Goal: Information Seeking & Learning: Learn about a topic

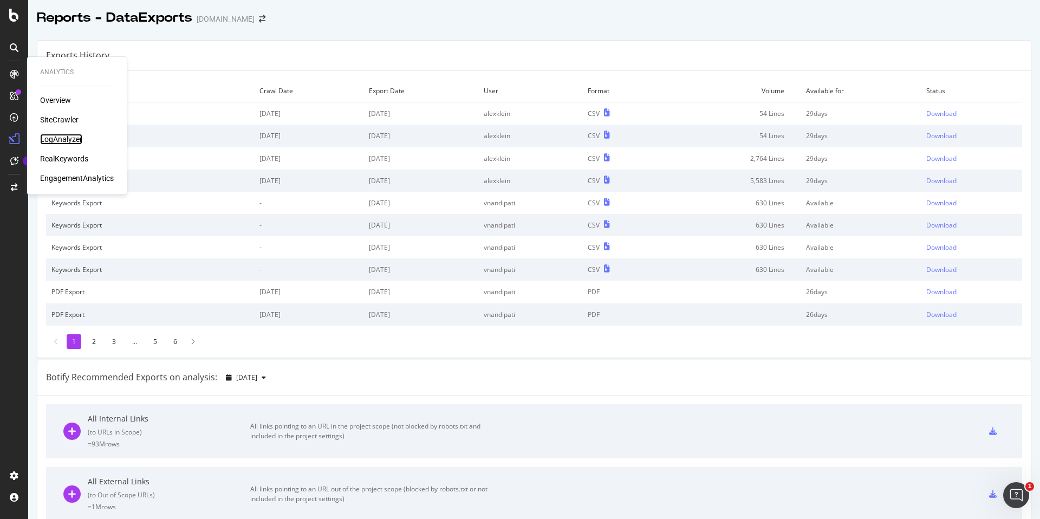
click at [63, 144] on div "LogAnalyzer" at bounding box center [61, 139] width 42 height 11
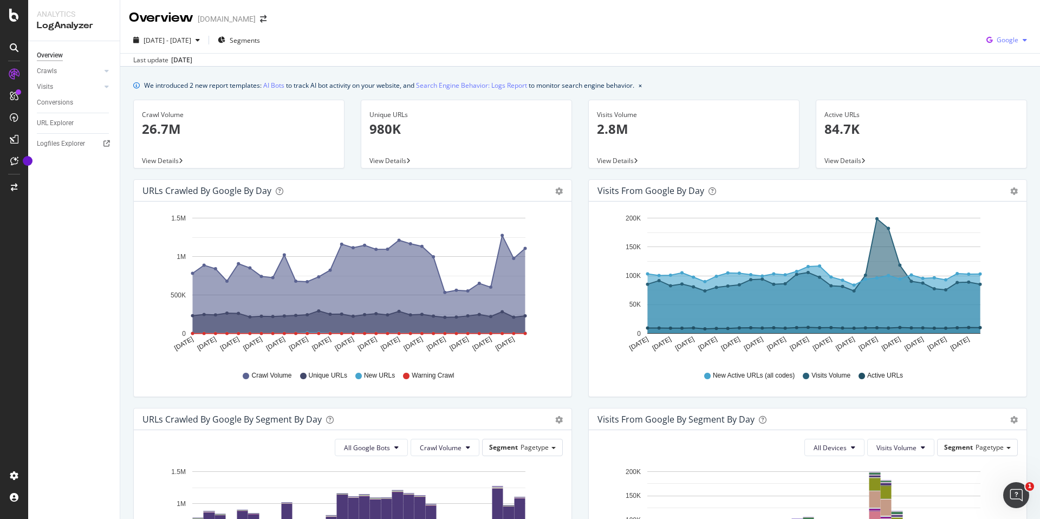
click at [997, 41] on span "Google" at bounding box center [1008, 39] width 22 height 9
click at [997, 79] on span "Bing" at bounding box center [1007, 82] width 40 height 10
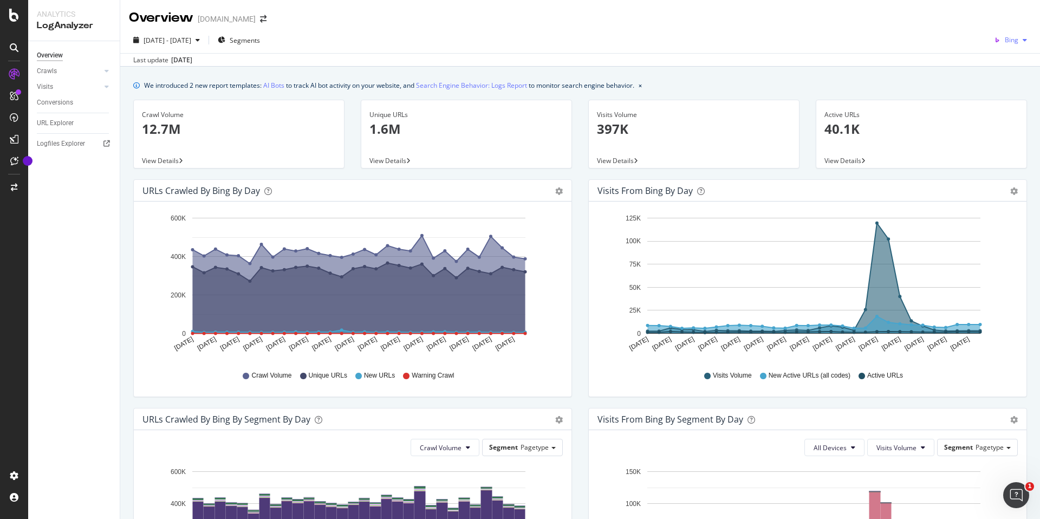
click at [1008, 38] on span "Bing" at bounding box center [1012, 39] width 14 height 9
click at [1000, 105] on span "OpenAI" at bounding box center [1008, 102] width 40 height 10
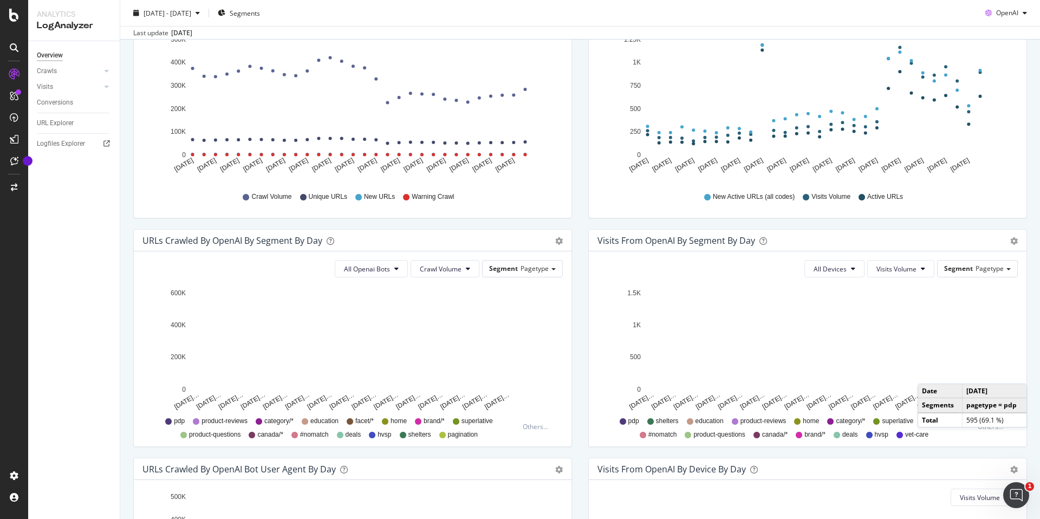
scroll to position [180, 0]
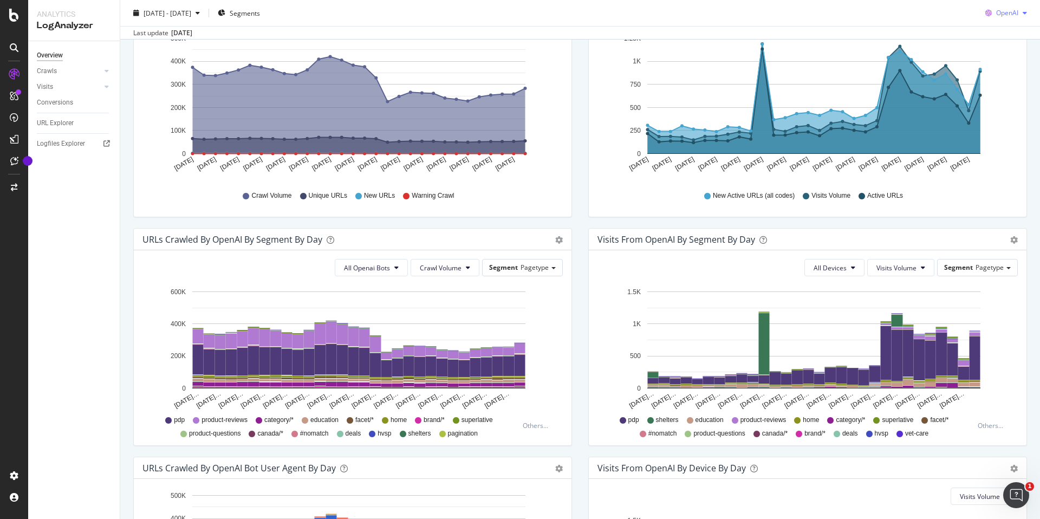
click at [986, 17] on icon "button" at bounding box center [988, 12] width 15 height 15
click at [993, 101] on div "Other AI Bots" at bounding box center [998, 95] width 75 height 16
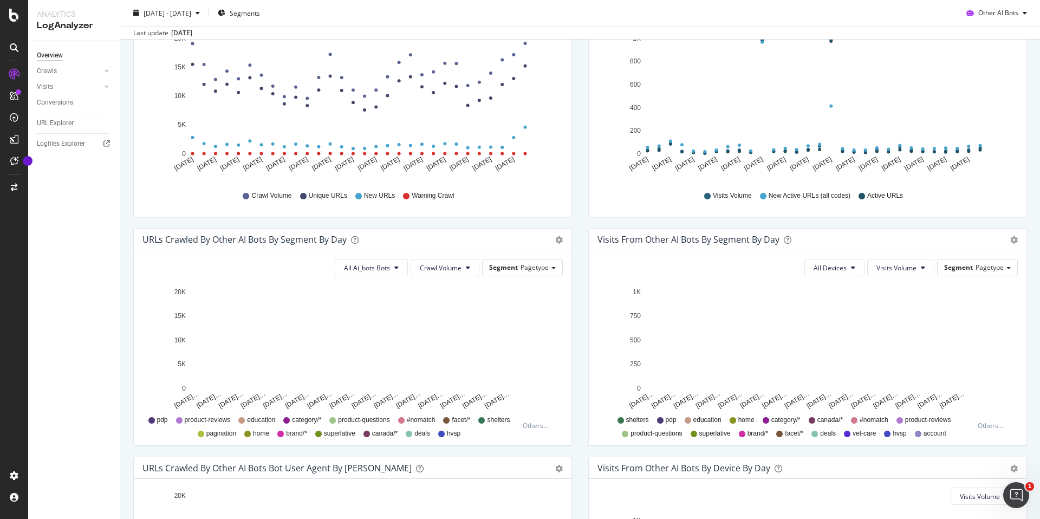
scroll to position [139, 0]
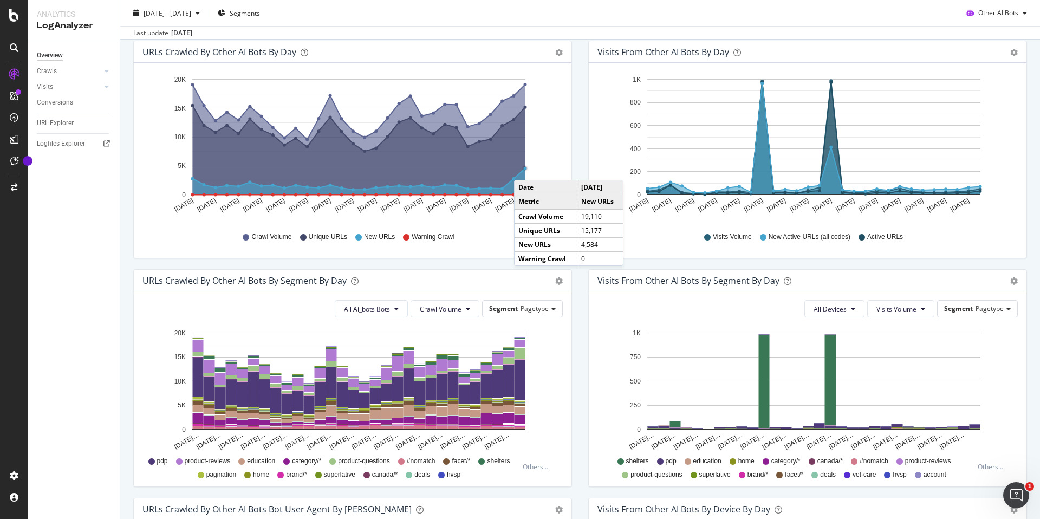
click at [525, 168] on circle "A chart." at bounding box center [525, 168] width 3 height 3
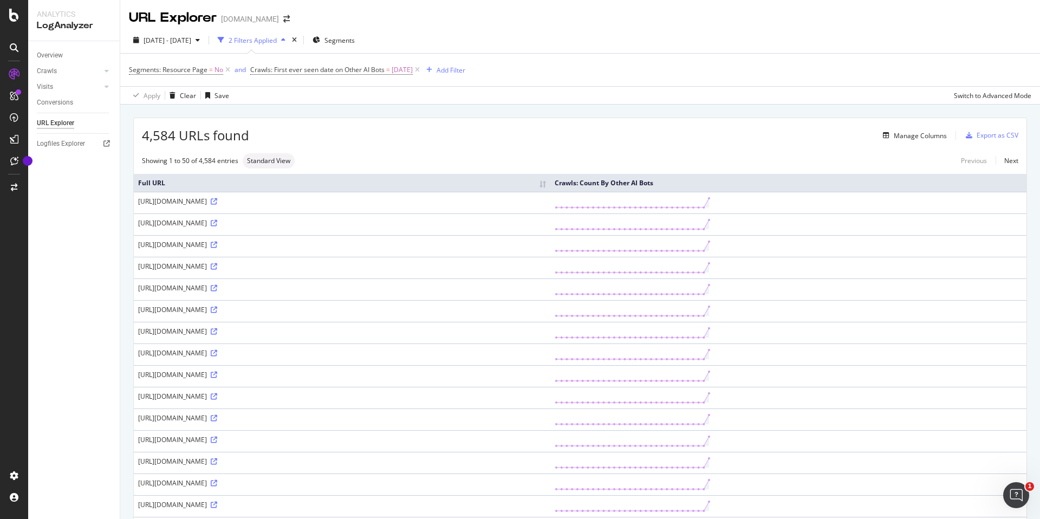
scroll to position [74, 0]
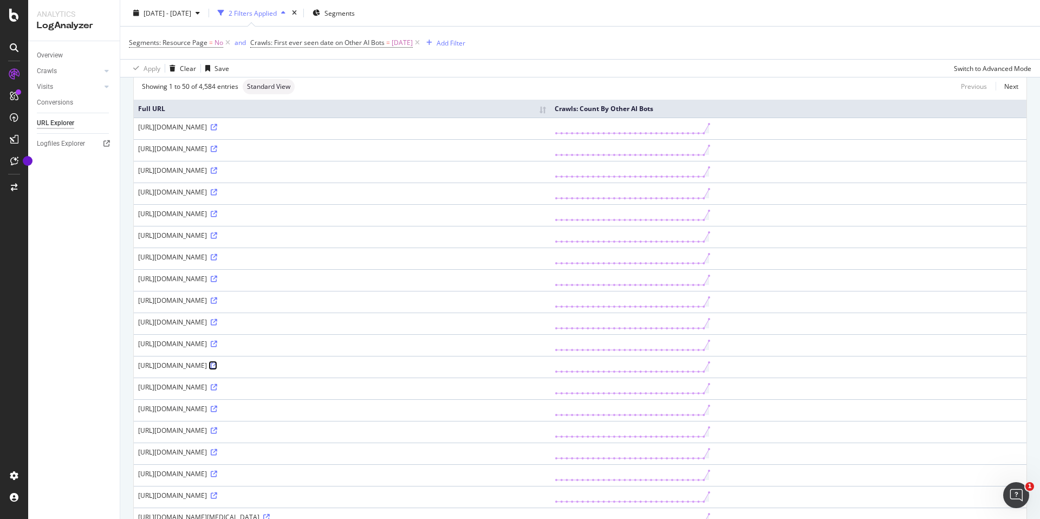
click at [217, 369] on icon at bounding box center [214, 365] width 7 height 7
click at [217, 127] on icon at bounding box center [214, 127] width 7 height 7
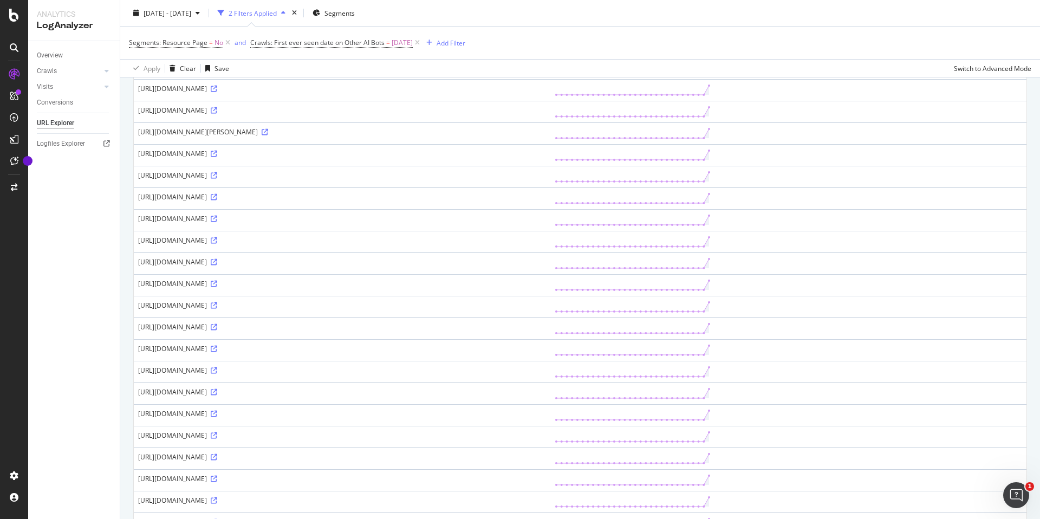
scroll to position [827, 0]
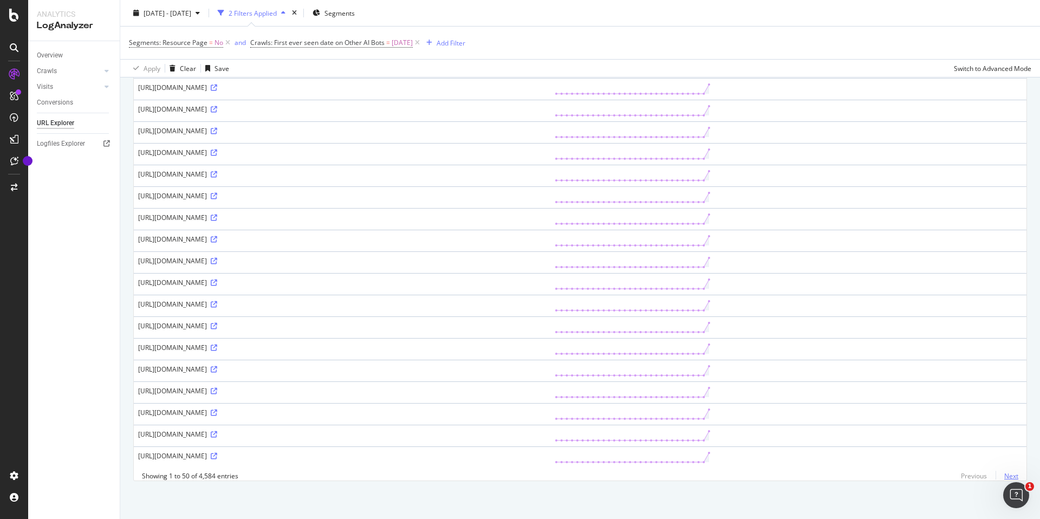
click at [1002, 479] on link "Next" at bounding box center [1007, 476] width 23 height 16
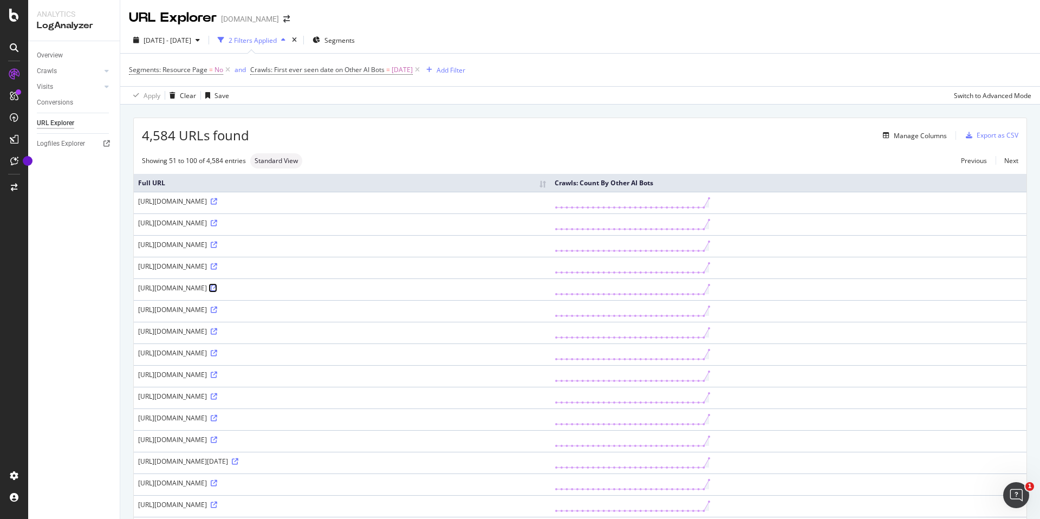
click at [217, 289] on icon at bounding box center [214, 288] width 7 height 7
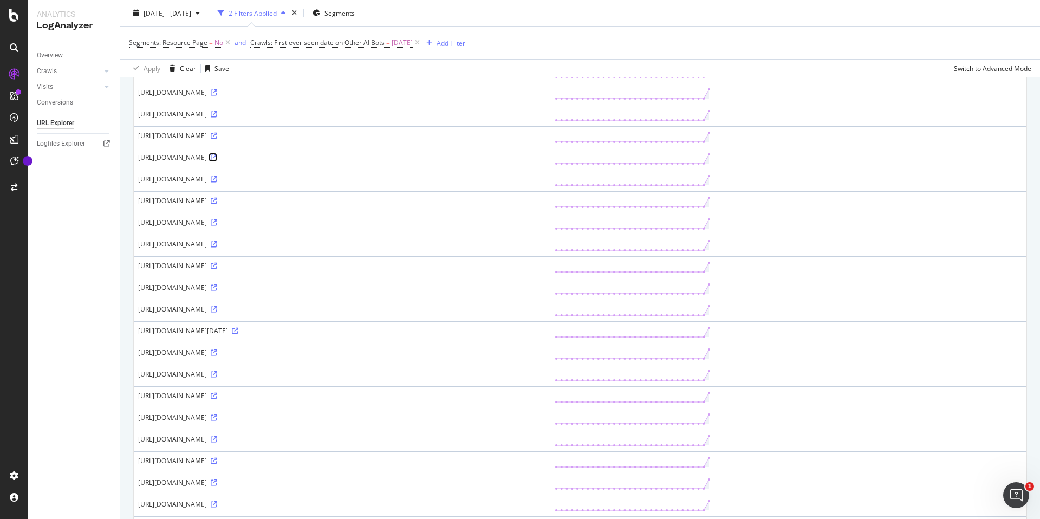
scroll to position [277, 0]
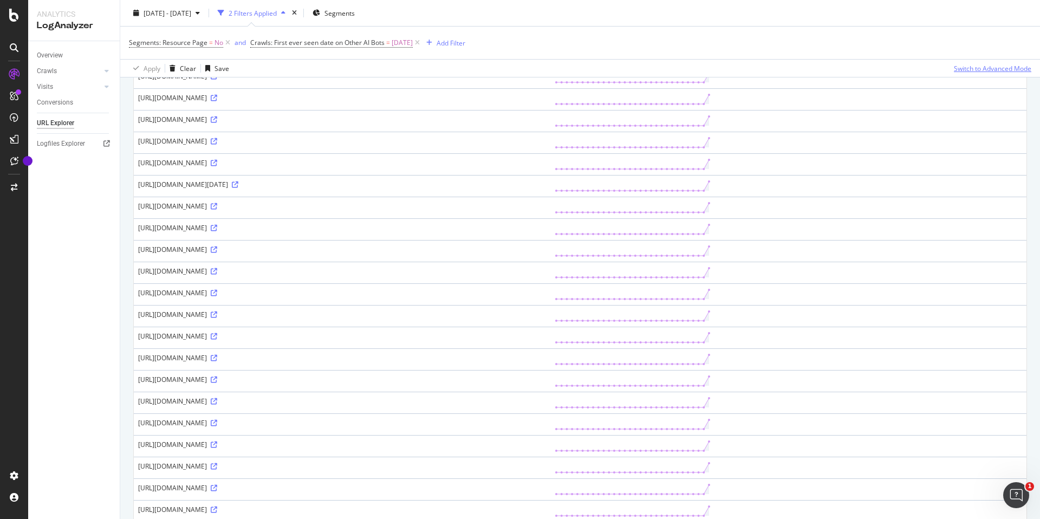
click at [1007, 69] on div "Switch to Advanced Mode" at bounding box center [992, 67] width 77 height 9
click at [969, 70] on div "Switch back to Simple mode" at bounding box center [990, 67] width 84 height 9
click at [972, 70] on div "Switch to Advanced Mode" at bounding box center [992, 67] width 77 height 9
click at [461, 45] on div "Add Filter" at bounding box center [451, 42] width 29 height 9
click at [684, 39] on div "Segments: Resource Page = No and Crawls: First ever seen date on Other AI Bots …" at bounding box center [580, 43] width 903 height 33
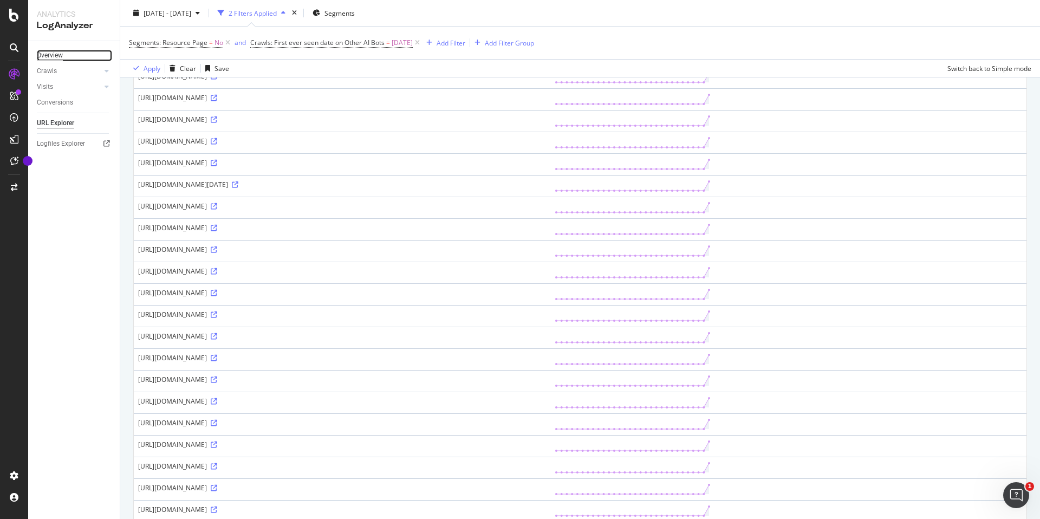
click at [52, 56] on div "Overview" at bounding box center [50, 55] width 26 height 11
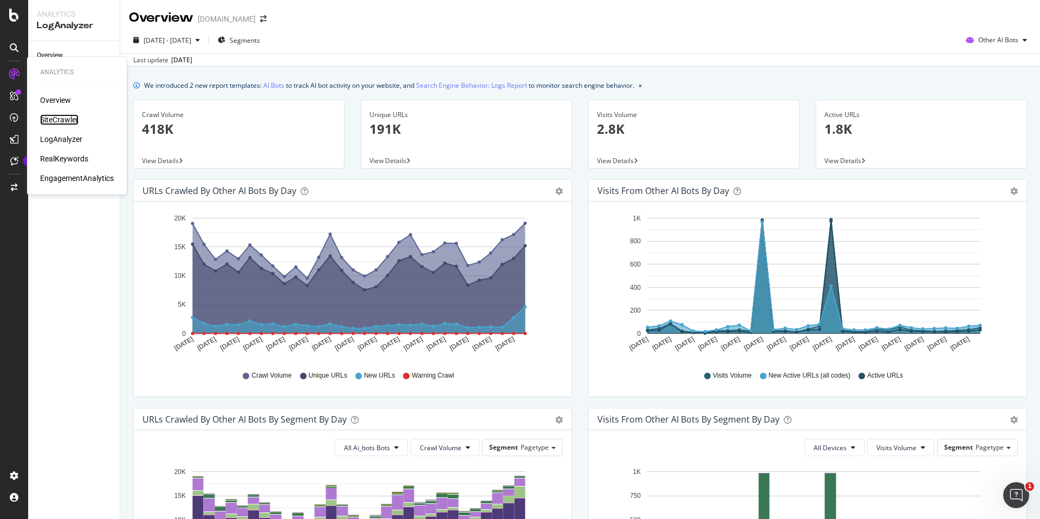
click at [56, 119] on div "SiteCrawler" at bounding box center [59, 119] width 38 height 11
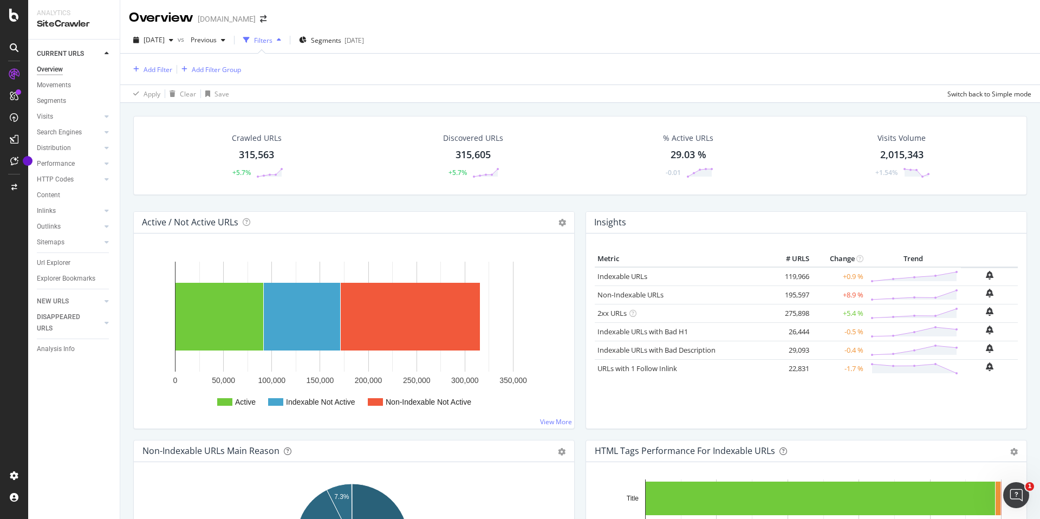
click at [251, 152] on div "315,563" at bounding box center [256, 155] width 35 height 14
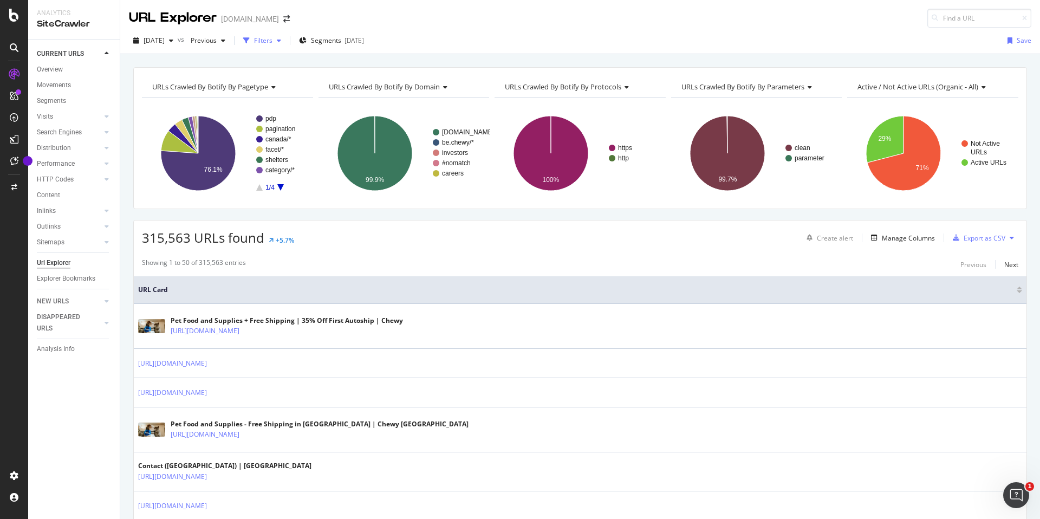
click at [273, 45] on div "Filters" at bounding box center [263, 40] width 18 height 9
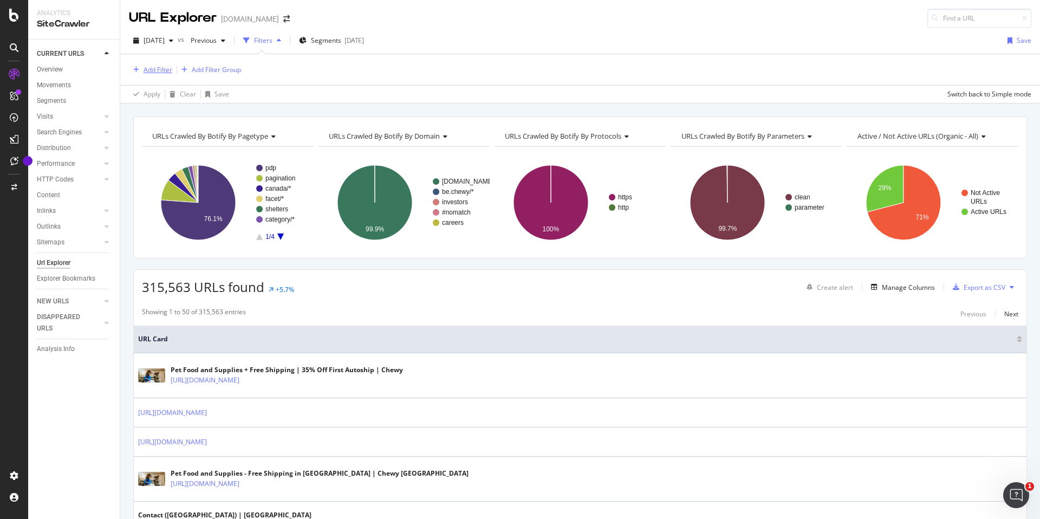
click at [163, 64] on div "Add Filter" at bounding box center [150, 70] width 43 height 12
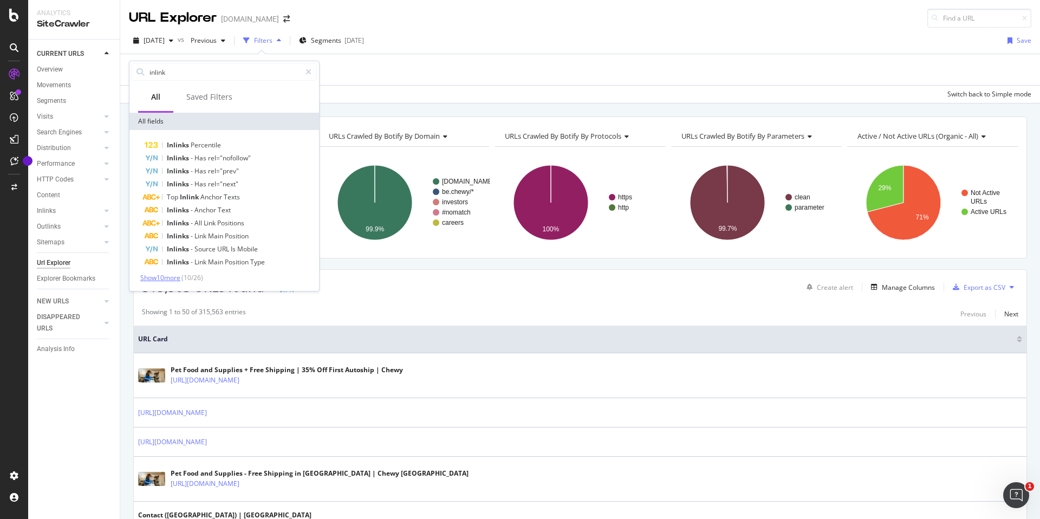
type input "inlink"
click at [176, 276] on span "Show 10 more" at bounding box center [160, 277] width 40 height 9
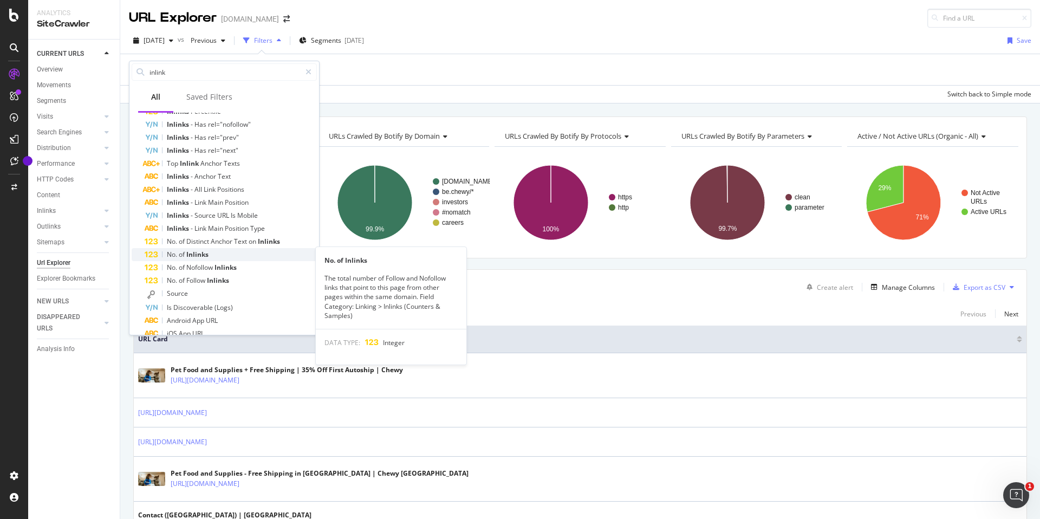
scroll to position [36, 0]
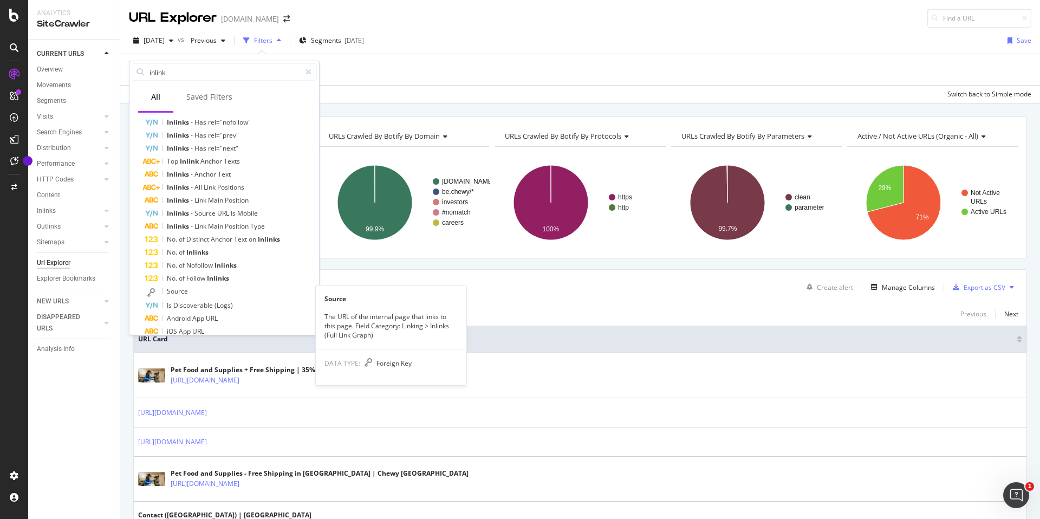
click at [194, 294] on div "Source" at bounding box center [231, 292] width 172 height 14
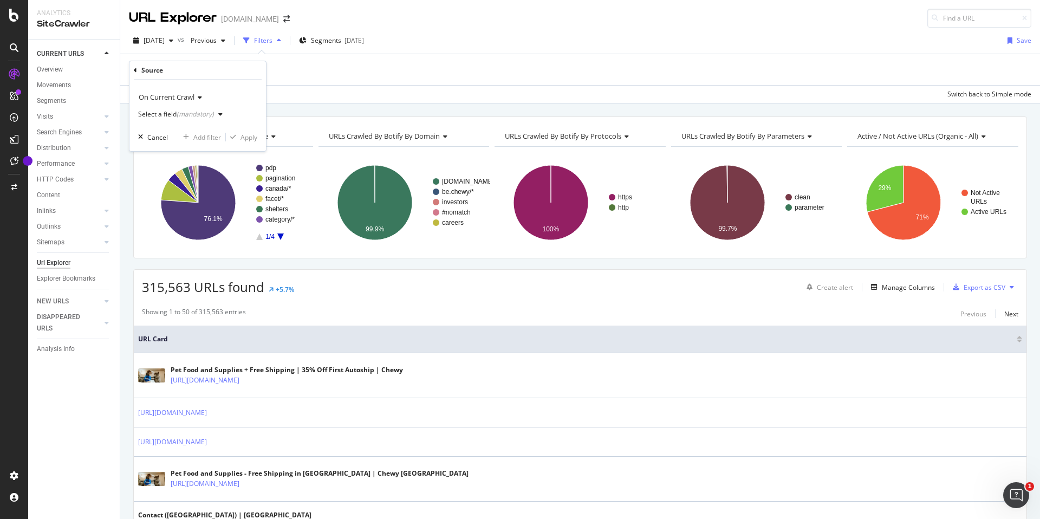
click at [200, 116] on div "(mandatory)" at bounding box center [195, 113] width 37 height 9
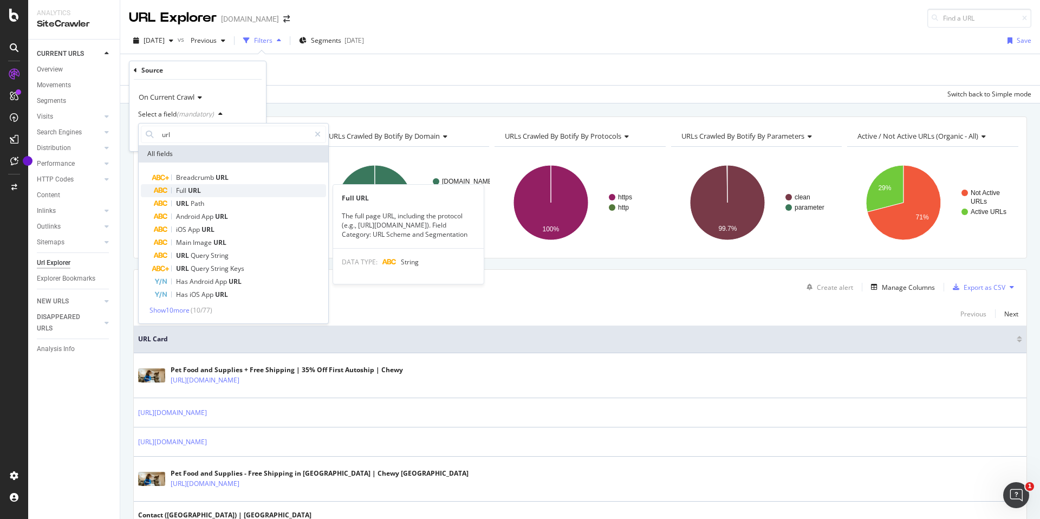
type input "url"
click at [189, 192] on span "URL" at bounding box center [194, 190] width 13 height 9
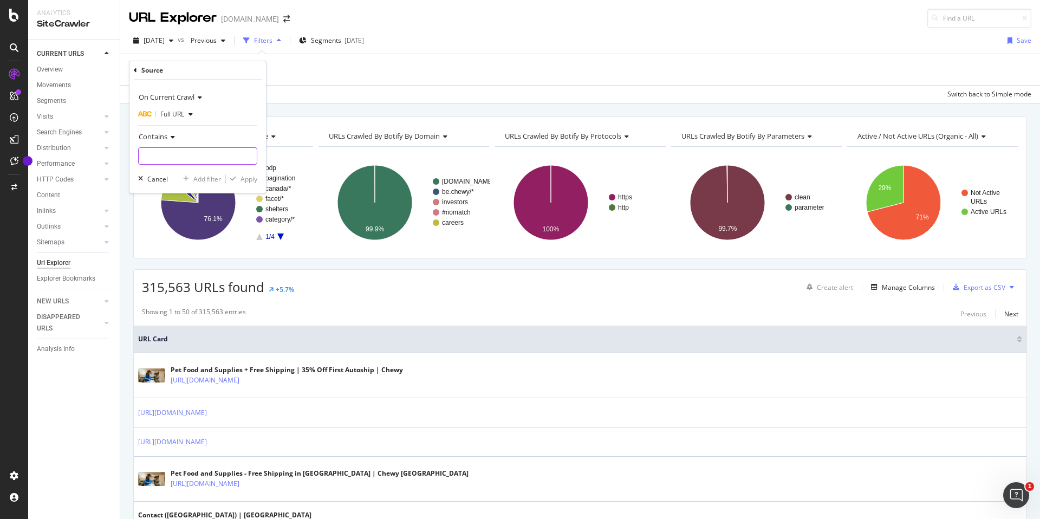
click at [193, 158] on input "text" at bounding box center [198, 155] width 118 height 17
type input "[URL]"
click at [258, 180] on div "On Current Crawl Full URL Contains [URL] Cancel Add filter Apply" at bounding box center [197, 136] width 137 height 113
click at [249, 180] on div "Apply" at bounding box center [249, 178] width 17 height 9
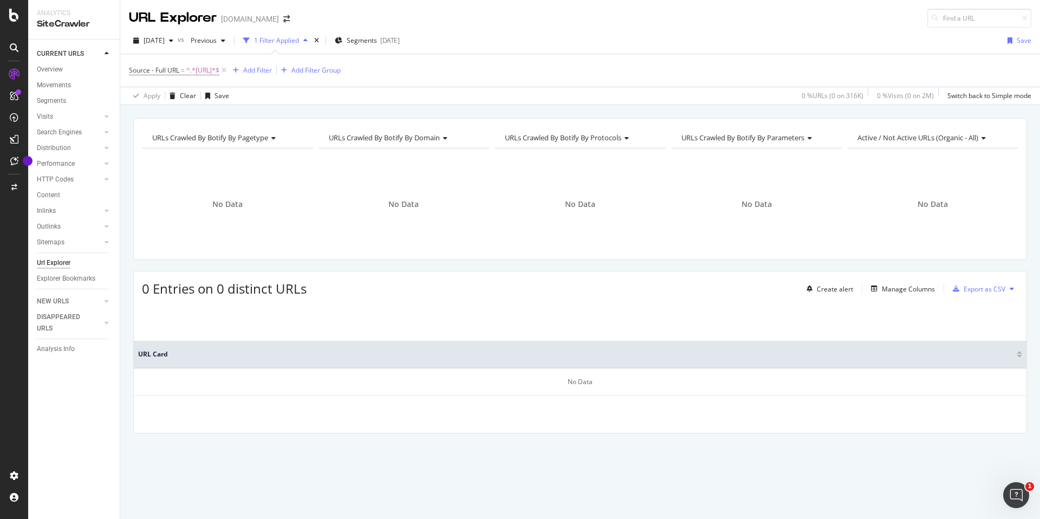
click at [656, 336] on div "URL Card No Data" at bounding box center [580, 367] width 893 height 129
click at [211, 69] on span "^.*[URL]*$" at bounding box center [202, 70] width 33 height 15
click at [144, 70] on div "Source" at bounding box center [152, 68] width 22 height 9
click at [132, 70] on div "Source On Current Crawl Full URL Contains [URL] Cancel Add filter Apply" at bounding box center [197, 126] width 137 height 132
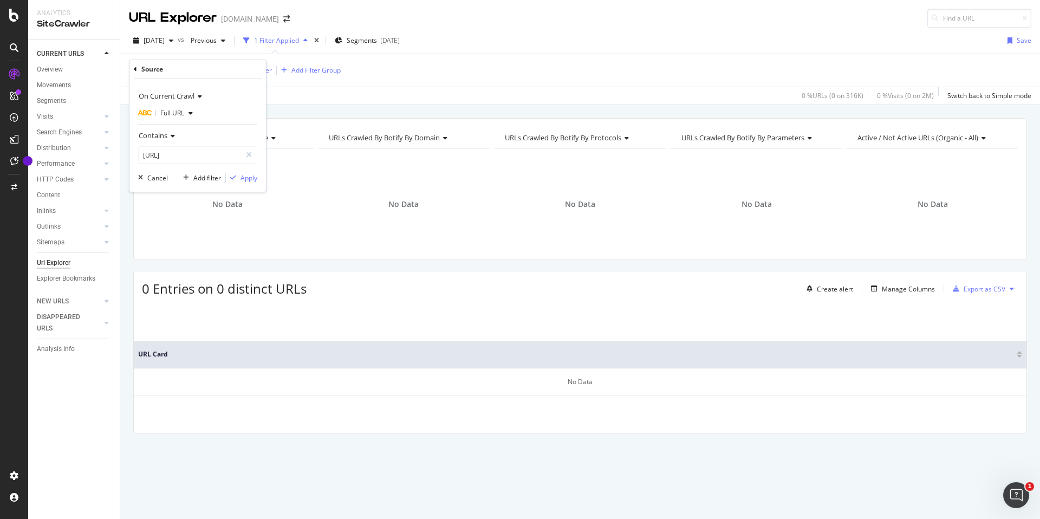
click at [139, 70] on div "Source" at bounding box center [198, 69] width 128 height 18
click at [135, 70] on icon at bounding box center [135, 69] width 3 height 7
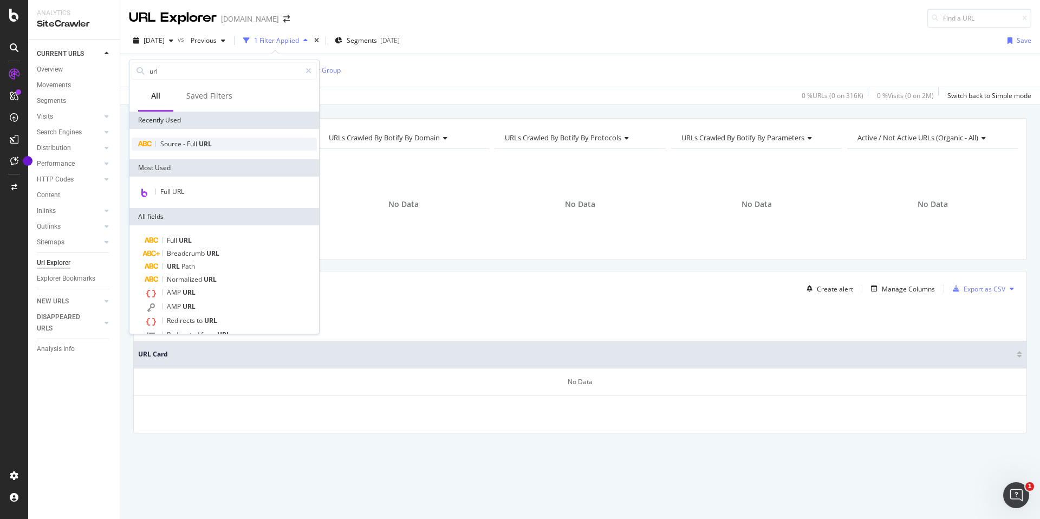
type input "url"
click at [229, 138] on div "Source - Full URL" at bounding box center [224, 144] width 185 height 13
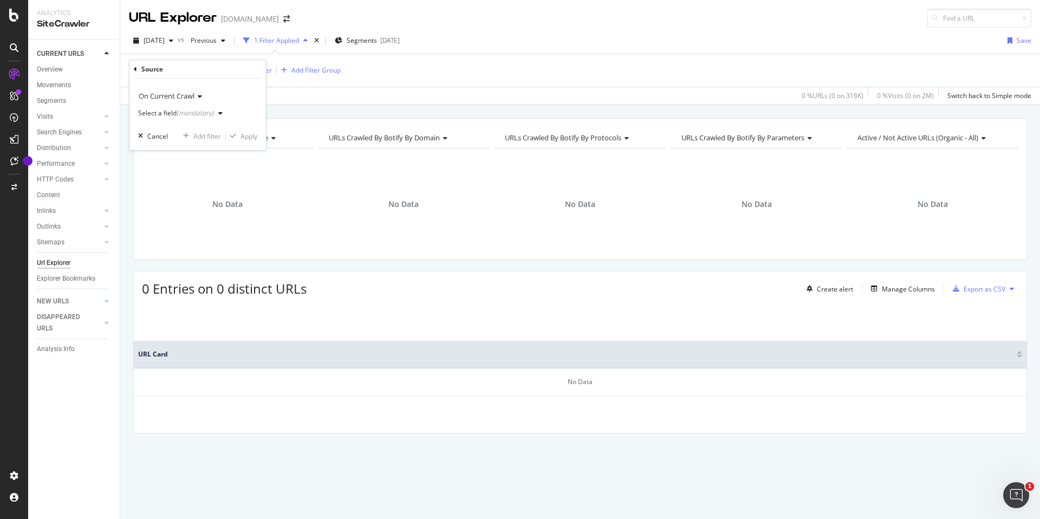
click at [194, 111] on div "(mandatory)" at bounding box center [195, 112] width 37 height 9
click at [228, 91] on div "On Current Crawl" at bounding box center [197, 95] width 119 height 17
click at [216, 73] on div "Source" at bounding box center [198, 69] width 128 height 18
click at [155, 134] on div "Cancel" at bounding box center [157, 136] width 21 height 9
click at [229, 70] on icon at bounding box center [223, 70] width 9 height 11
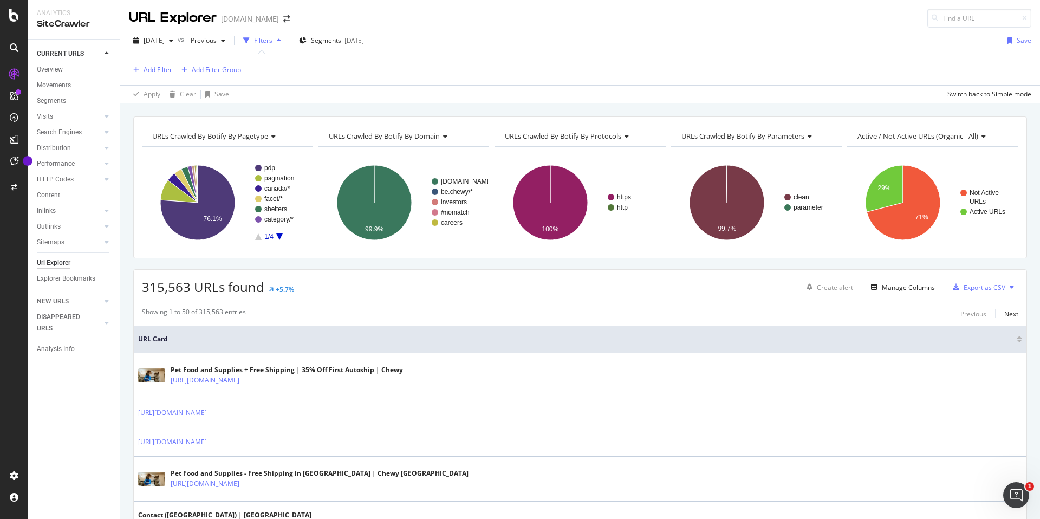
click at [146, 71] on div "Add Filter" at bounding box center [158, 69] width 29 height 9
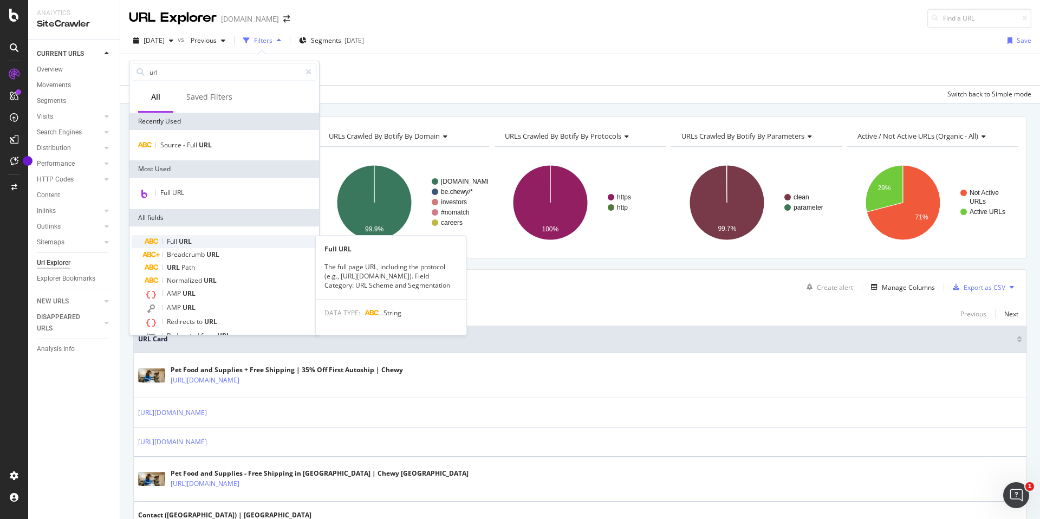
click at [207, 238] on div "Full URL" at bounding box center [231, 241] width 172 height 13
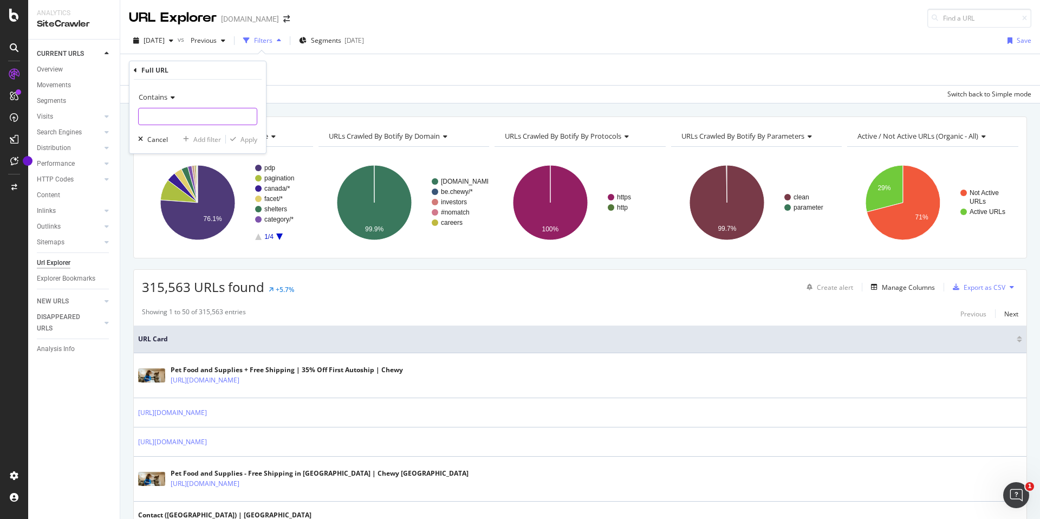
click at [213, 111] on input "text" at bounding box center [198, 116] width 118 height 17
type input "[URL]"
click at [245, 139] on div "Apply" at bounding box center [249, 139] width 17 height 9
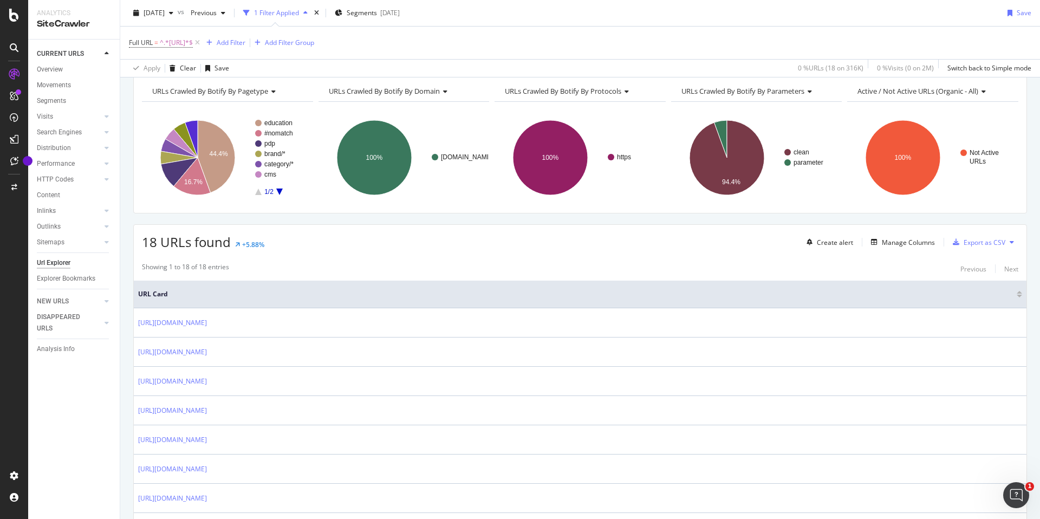
scroll to position [55, 0]
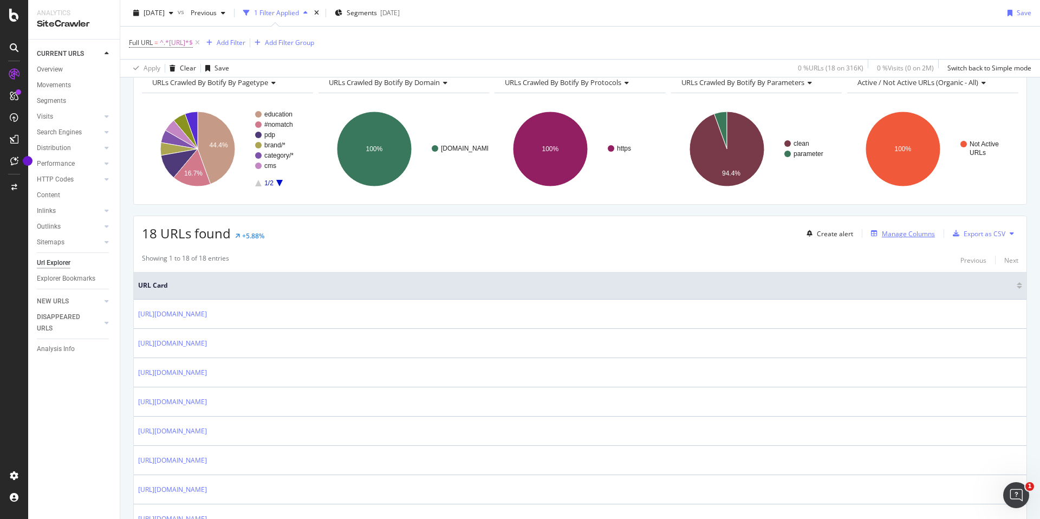
click at [914, 235] on div "Manage Columns" at bounding box center [908, 233] width 53 height 9
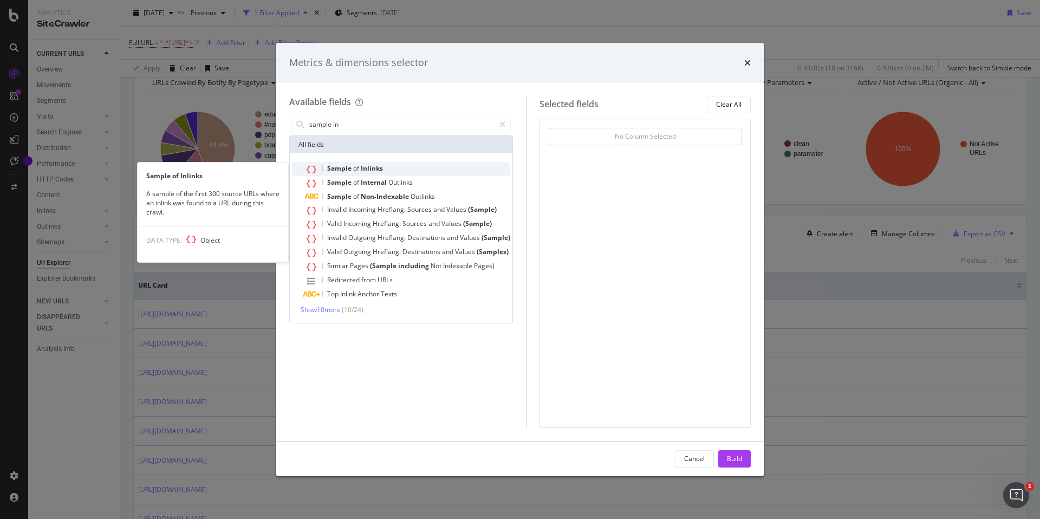
type input "sample in"
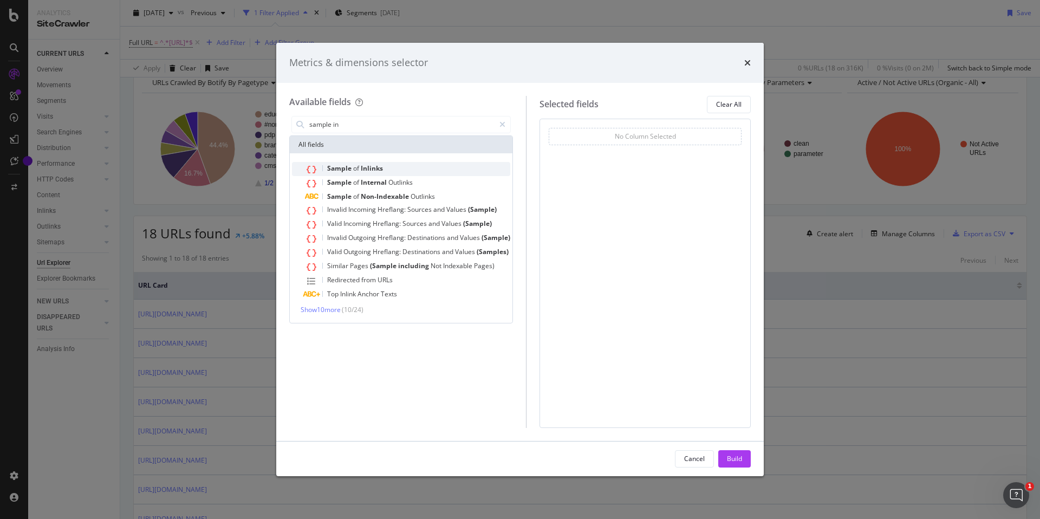
click at [455, 171] on div "Sample of Inlinks" at bounding box center [407, 169] width 205 height 14
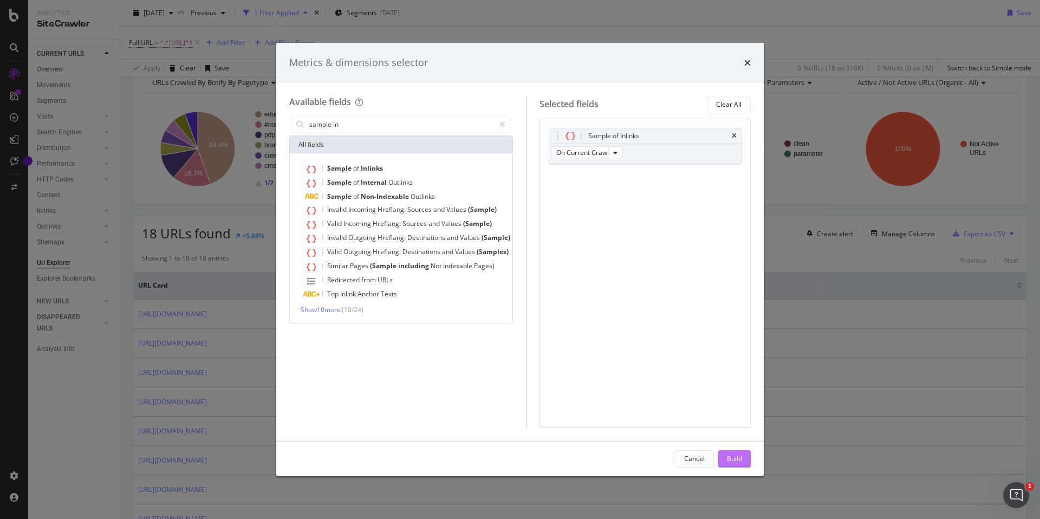
click at [728, 455] on div "Build" at bounding box center [734, 458] width 15 height 9
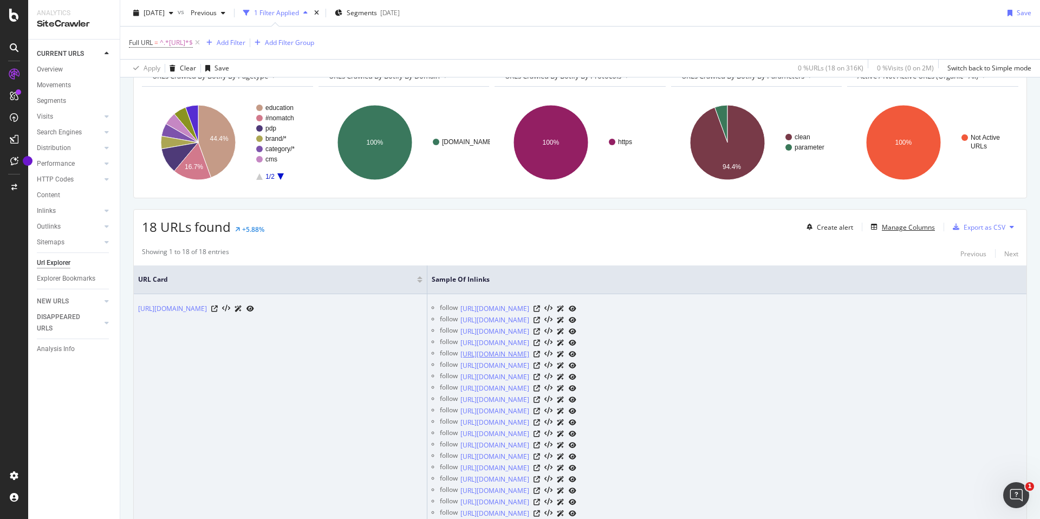
scroll to position [123, 0]
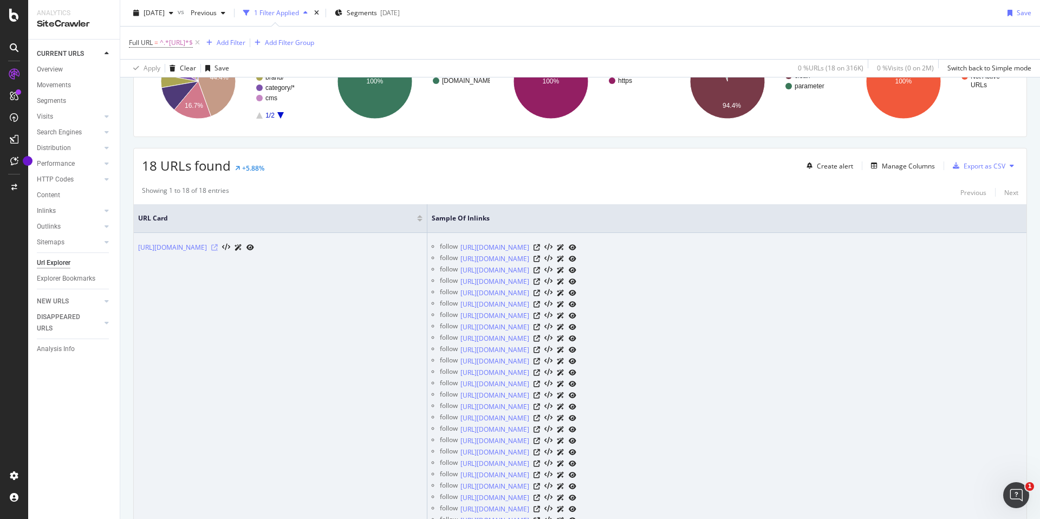
click at [218, 246] on icon at bounding box center [214, 247] width 7 height 7
click at [540, 248] on icon at bounding box center [537, 247] width 7 height 7
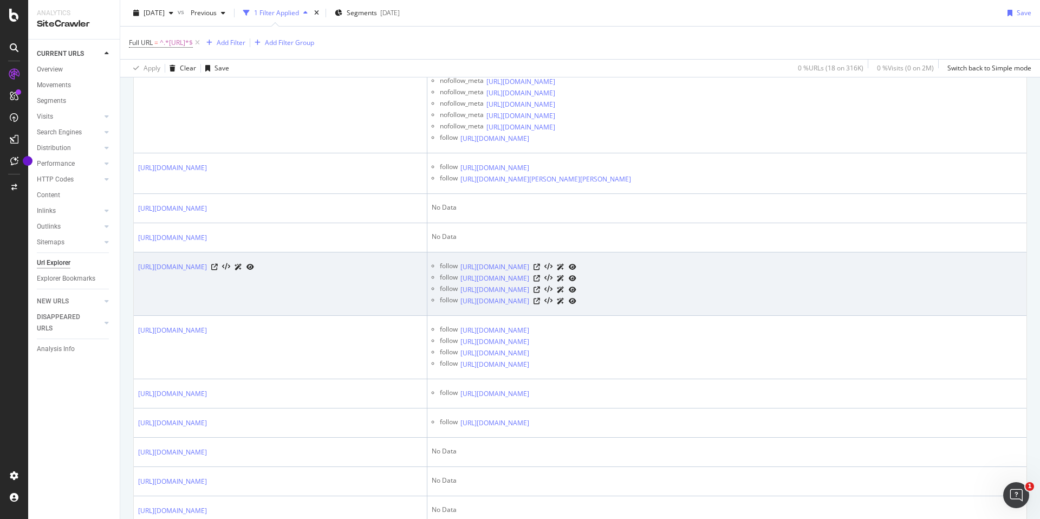
scroll to position [3828, 0]
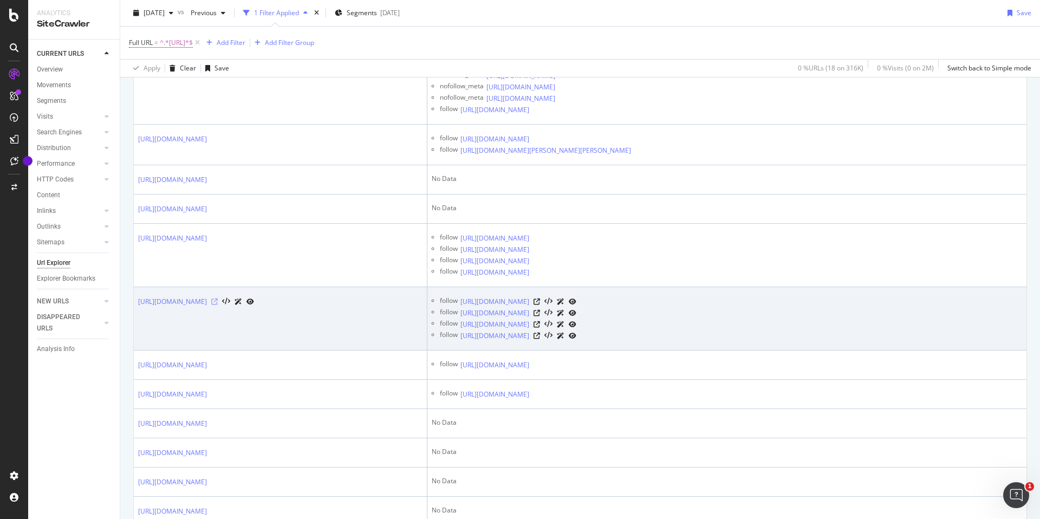
click at [218, 301] on icon at bounding box center [214, 302] width 7 height 7
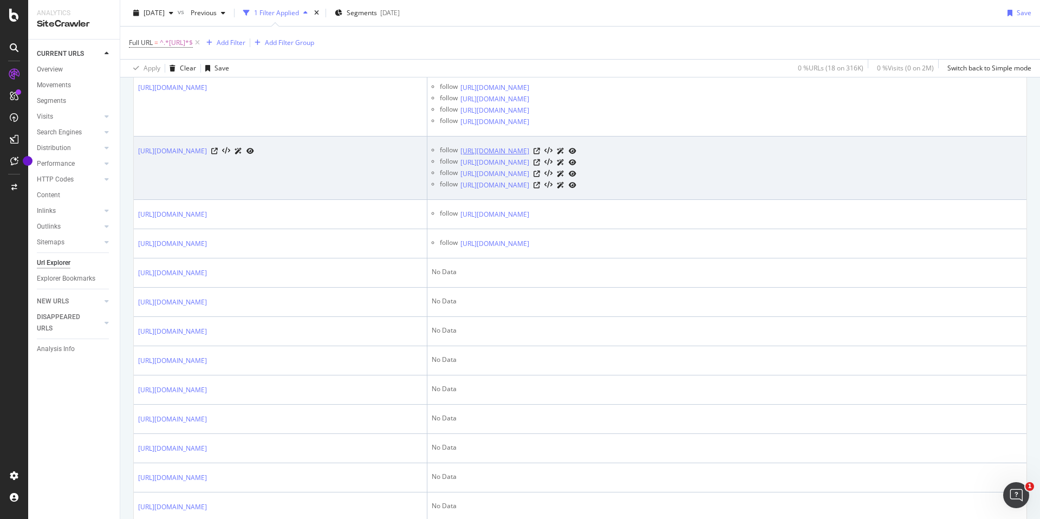
scroll to position [3979, 0]
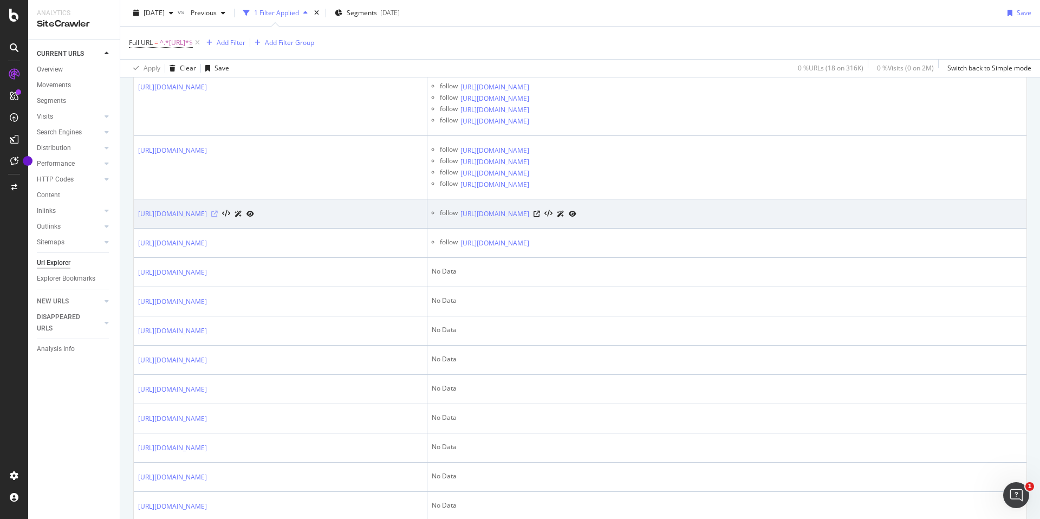
click at [218, 213] on icon at bounding box center [214, 214] width 7 height 7
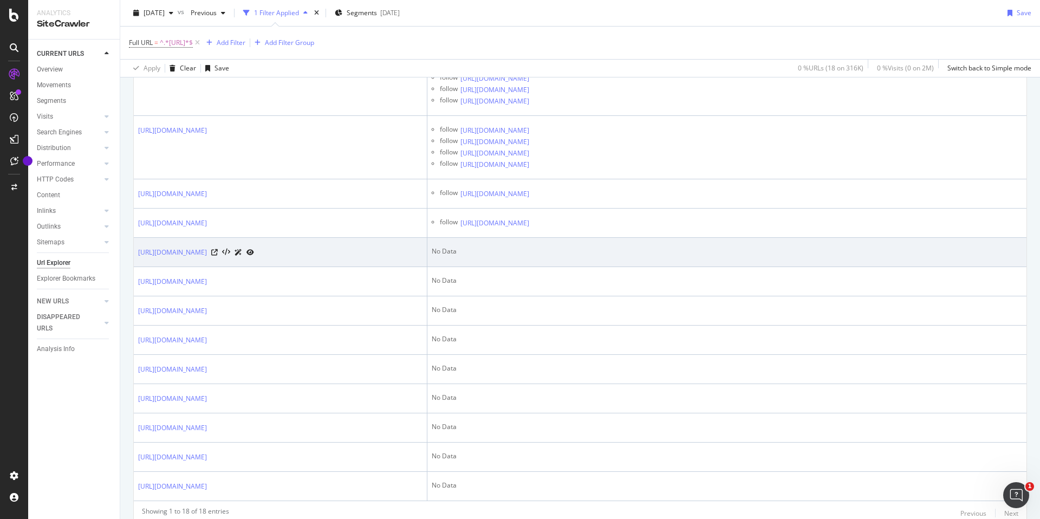
scroll to position [4044, 0]
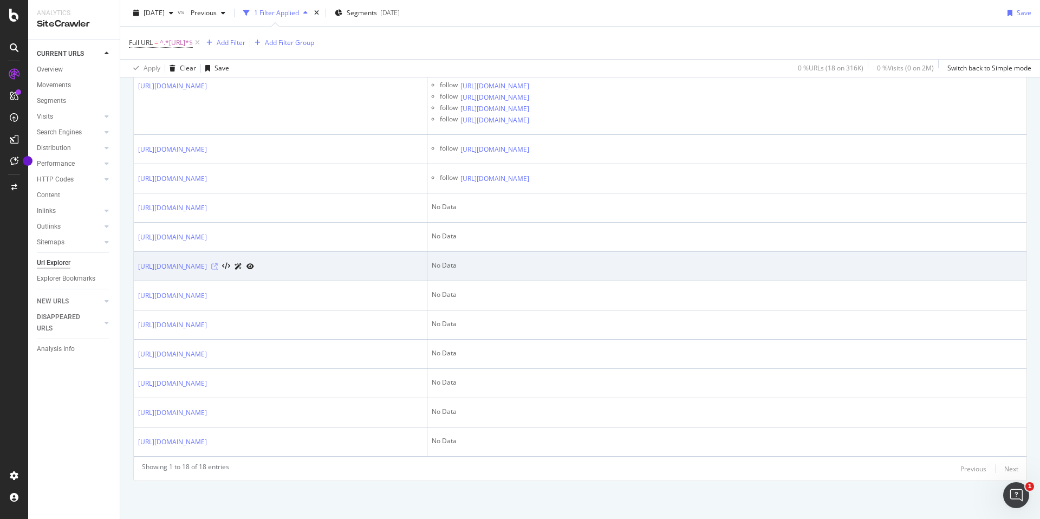
click at [218, 265] on icon at bounding box center [214, 266] width 7 height 7
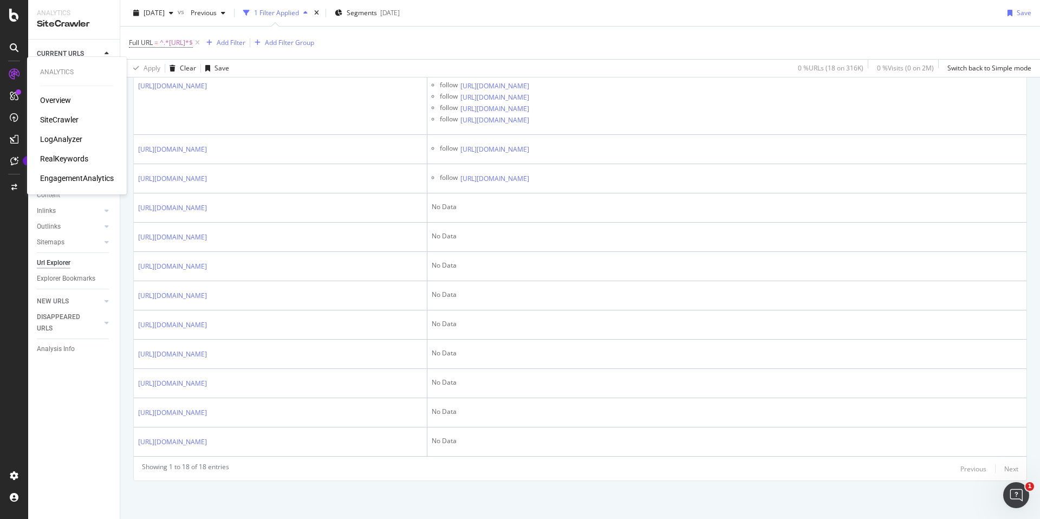
click at [55, 137] on div "LogAnalyzer" at bounding box center [61, 139] width 42 height 11
